Goal: Contribute content: Contribute content

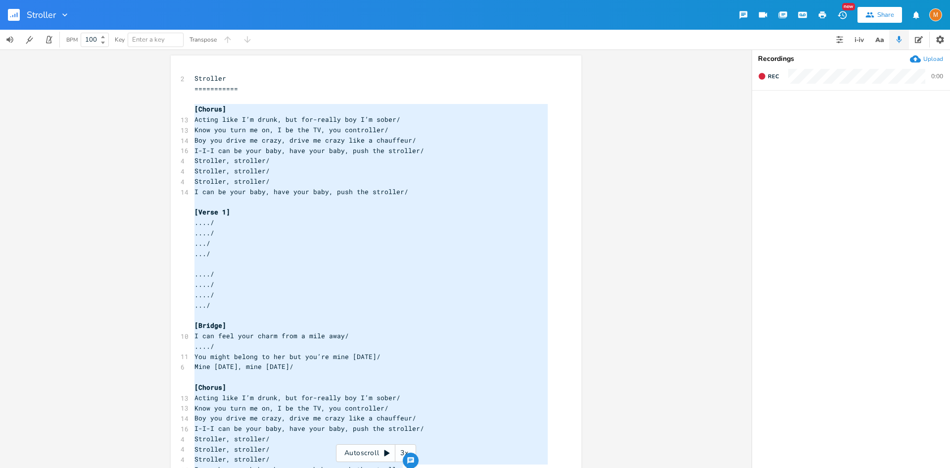
scroll to position [27, 0]
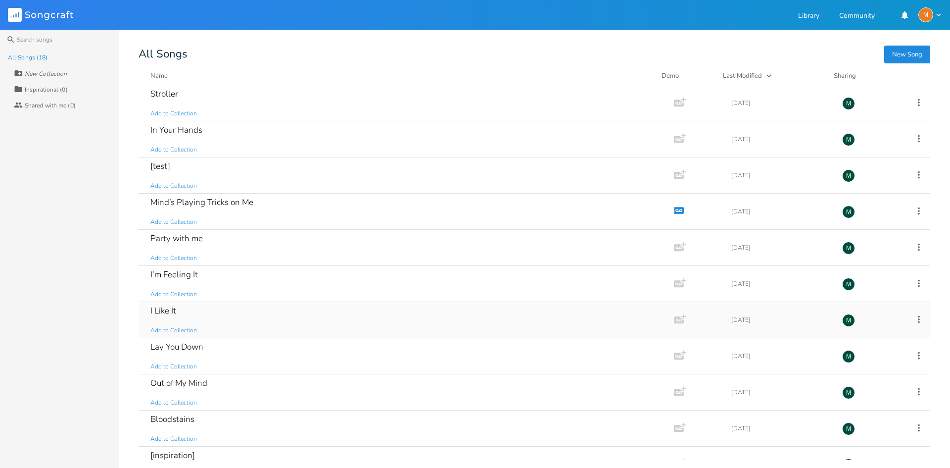
click at [218, 322] on div "I Like It Add to Collection" at bounding box center [404, 320] width 508 height 36
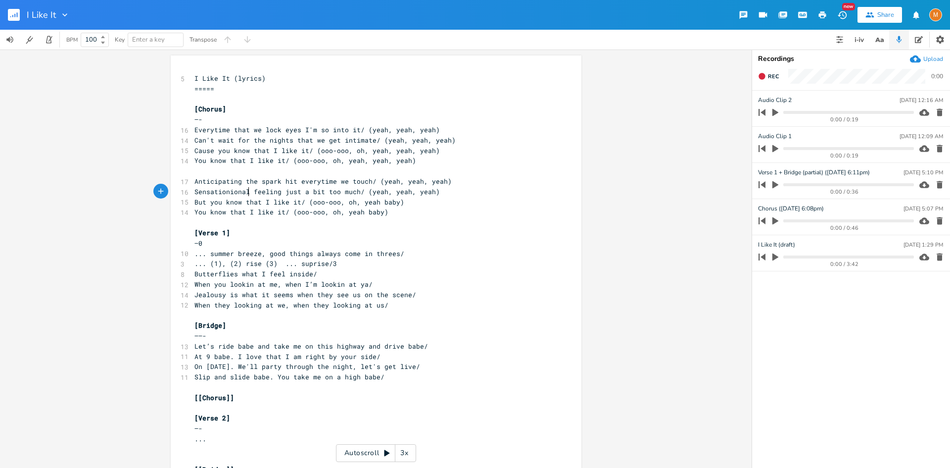
click at [247, 189] on span "Sensationional feeling just a bit too much/ (yeah, yeah, yeah)" at bounding box center [318, 191] width 246 height 9
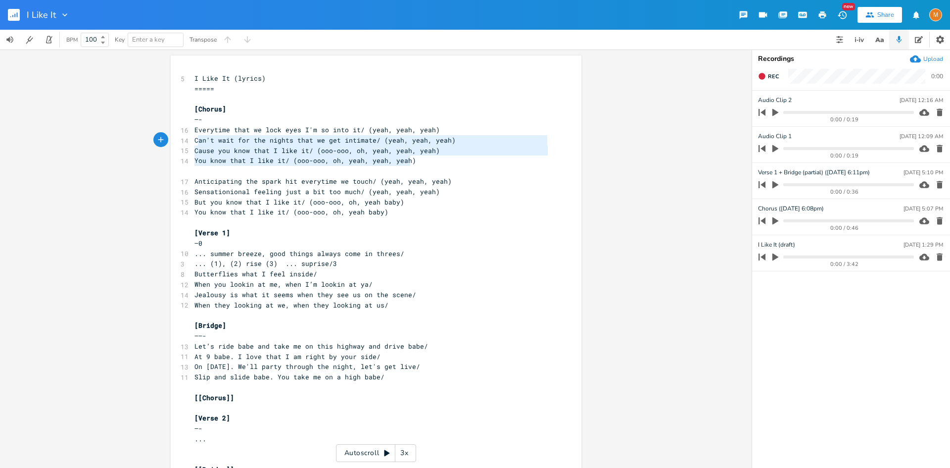
type textarea "Everytime that we lock eyes I'm so into it/ (yeah, yeah, yeah) Can't wait for t…"
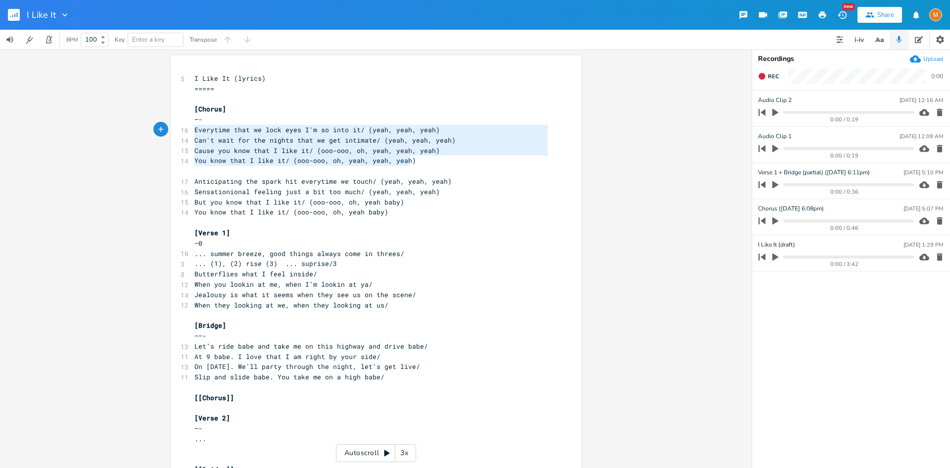
drag, startPoint x: 411, startPoint y: 163, endPoint x: 188, endPoint y: 132, distance: 225.5
click at [188, 132] on div "Everytime that we lock eyes I'm so into it/ (yeah, yeah, yeah) Can't wait for t…" at bounding box center [376, 282] width 411 height 454
click at [292, 213] on span "You know that I like it/ (ooo-ooo, oh, yeah baby)" at bounding box center [292, 211] width 194 height 9
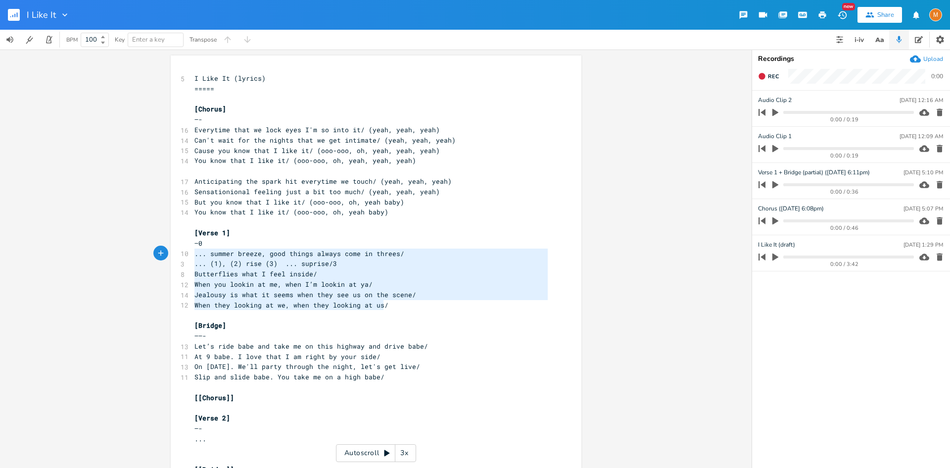
type textarea "—0 ... summer breeze, good things always come in threes/ ... (1), (2) rise (3) …"
drag, startPoint x: 383, startPoint y: 304, endPoint x: 176, endPoint y: 246, distance: 215.0
click at [176, 246] on div "—0 ... summer breeze, good things always come in threes/ ... (1), (2) rise (3) …" at bounding box center [376, 282] width 411 height 454
click at [245, 281] on span "When you lookin at me, when I’m lookin at ya/" at bounding box center [284, 284] width 178 height 9
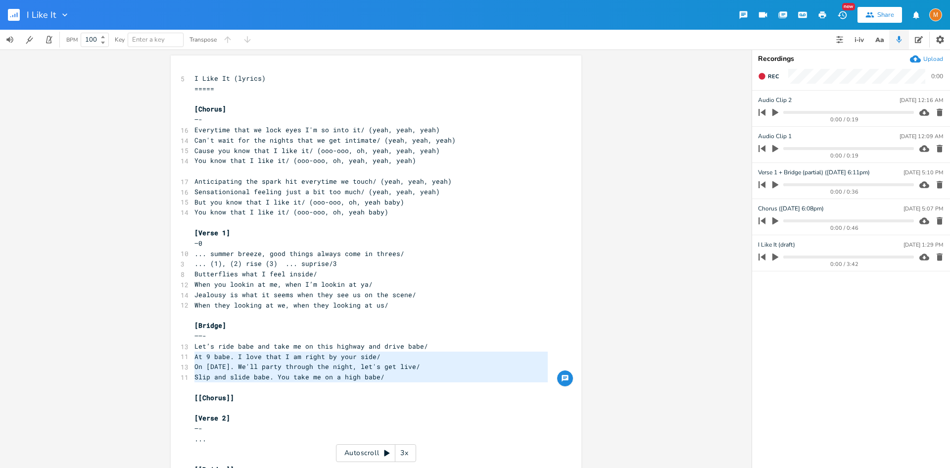
type textarea "Let’s ride babe and take me on this highway and drive babe/ At 9 babe. I love t…"
drag, startPoint x: 380, startPoint y: 383, endPoint x: 190, endPoint y: 347, distance: 194.1
click at [193, 347] on div "5 I Like It (lyrics) ===== ​ [Chorus] —- 16 Everytime that we lock eyes I'm so …" at bounding box center [371, 284] width 357 height 422
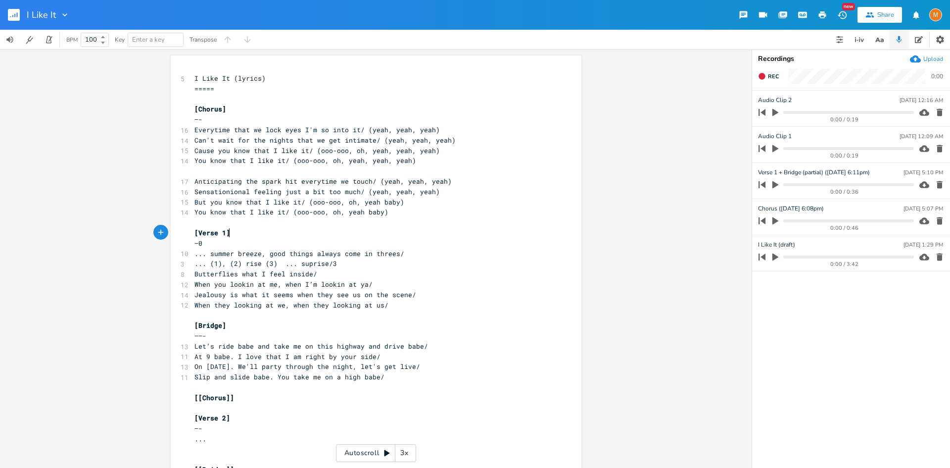
click at [316, 235] on pre "[Verse 1]" at bounding box center [371, 233] width 357 height 10
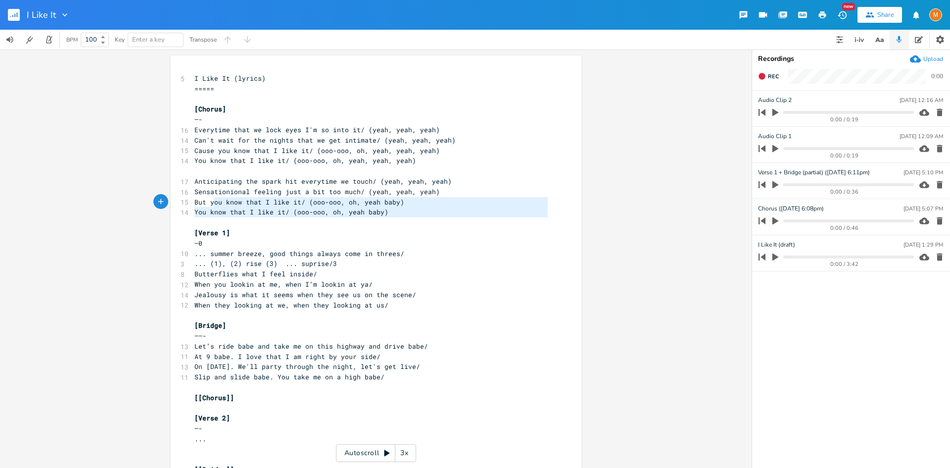
type textarea "Anticipating the spark hit everytime we touch/ (yeah, yeah, yeah) Sensationiona…"
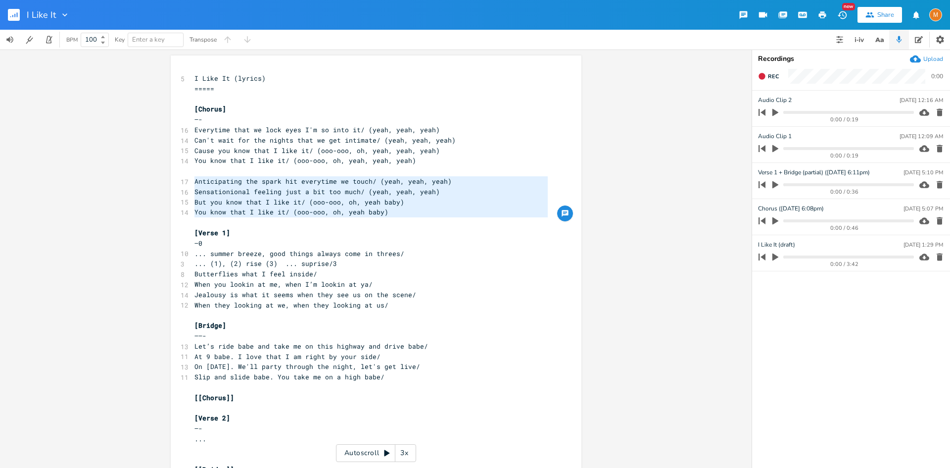
drag, startPoint x: 393, startPoint y: 220, endPoint x: 188, endPoint y: 183, distance: 208.3
click at [188, 183] on div "Anticipating the spark hit everytime we touch/ (yeah, yeah, yeah) Sensationiona…" at bounding box center [376, 282] width 411 height 454
